Goal: Navigation & Orientation: Understand site structure

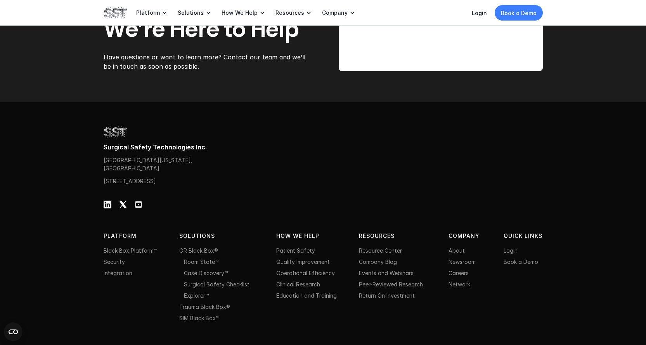
scroll to position [2407, 0]
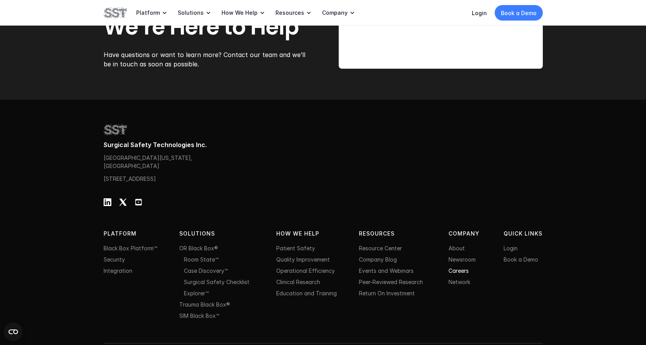
click at [460, 272] on link "Careers" at bounding box center [459, 270] width 20 height 7
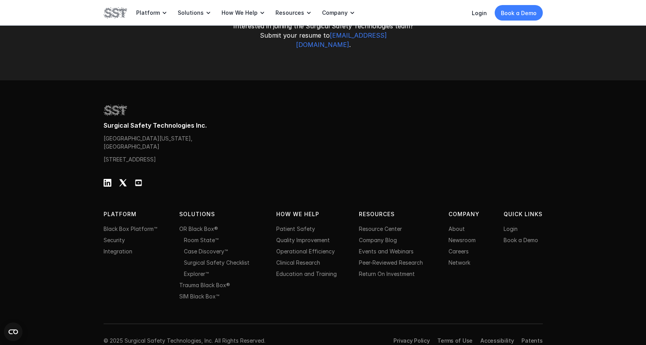
scroll to position [1175, 0]
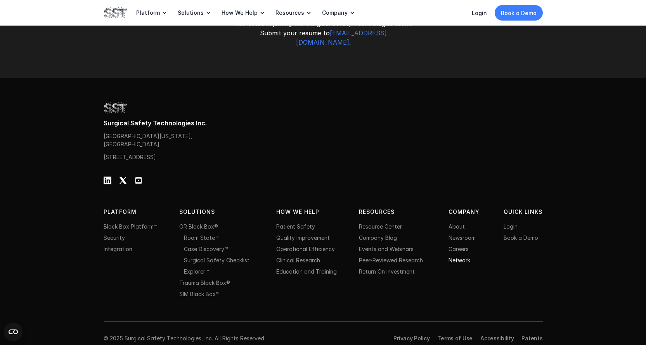
click at [461, 257] on link "Network" at bounding box center [460, 260] width 22 height 7
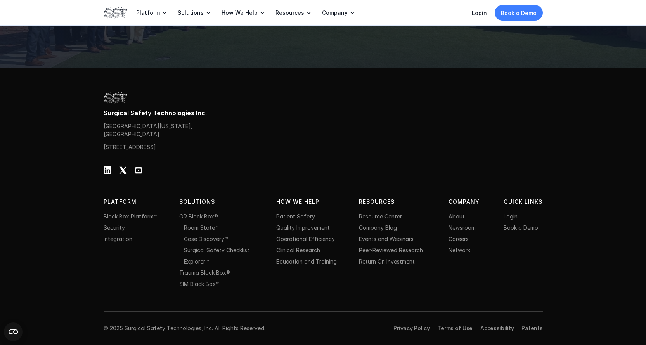
scroll to position [1330, 0]
click at [384, 239] on link "Events and Webinars" at bounding box center [386, 239] width 55 height 7
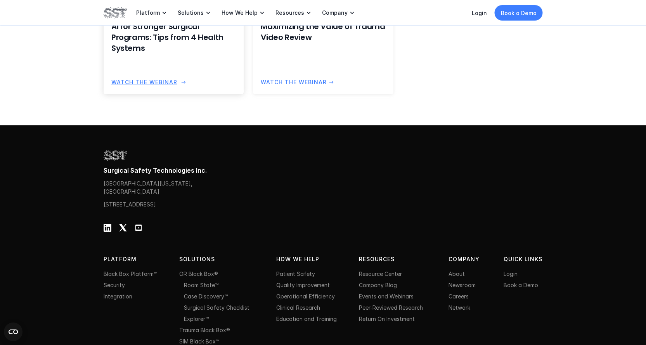
scroll to position [738, 0]
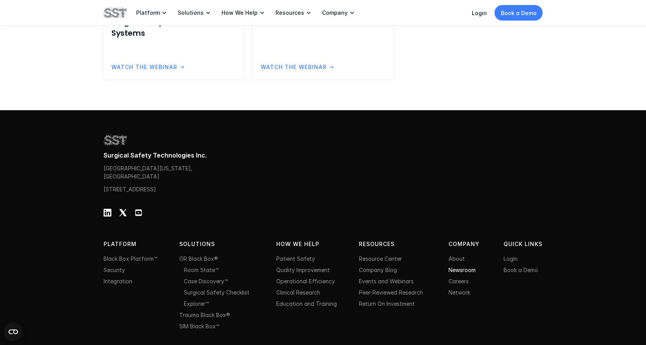
click at [459, 273] on link "Newsroom" at bounding box center [462, 270] width 27 height 7
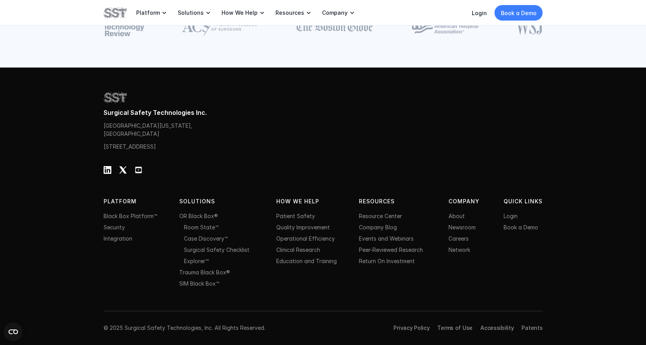
scroll to position [1285, 0]
click at [14, 329] on circle "Open CMP widget" at bounding box center [13, 332] width 19 height 19
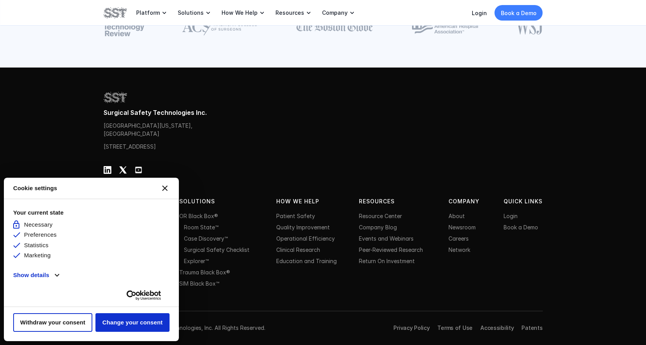
click at [166, 188] on icon "Close CMP widget" at bounding box center [164, 188] width 5 height 5
